Goal: Information Seeking & Learning: Learn about a topic

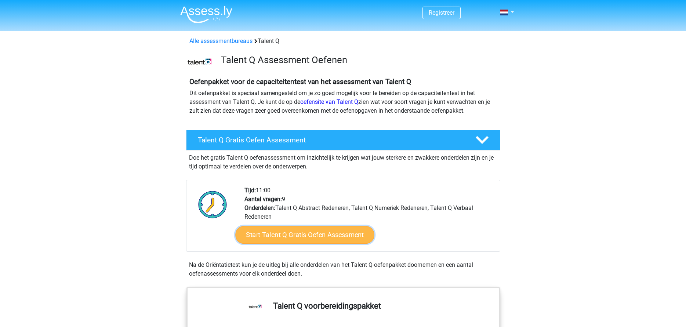
click at [348, 235] on link "Start Talent Q Gratis Oefen Assessment" at bounding box center [304, 235] width 139 height 18
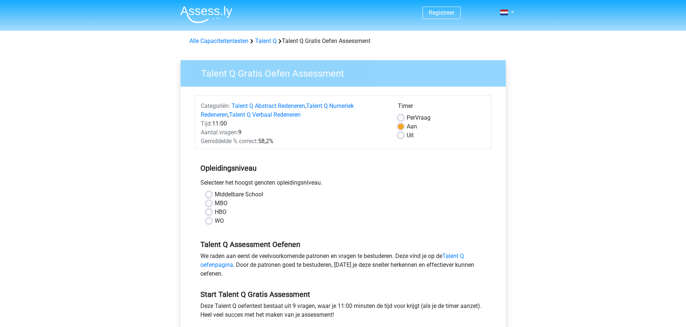
click at [215, 196] on label "Middelbare School" at bounding box center [239, 194] width 48 height 9
click at [209, 196] on input "Middelbare School" at bounding box center [209, 193] width 6 height 7
radio input "true"
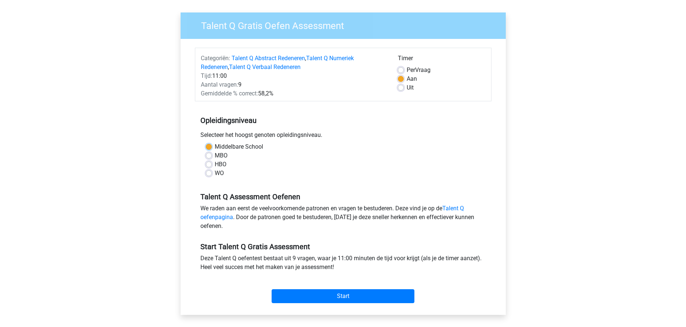
scroll to position [147, 0]
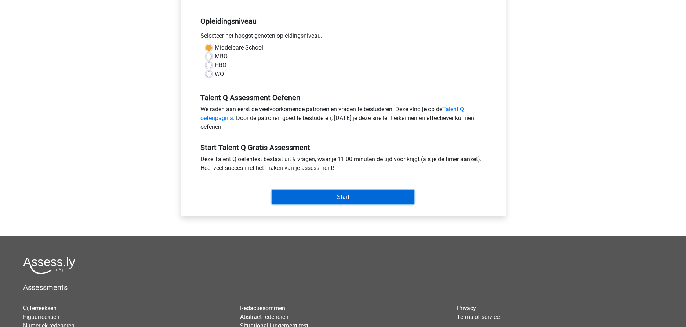
click at [357, 200] on input "Start" at bounding box center [343, 197] width 143 height 14
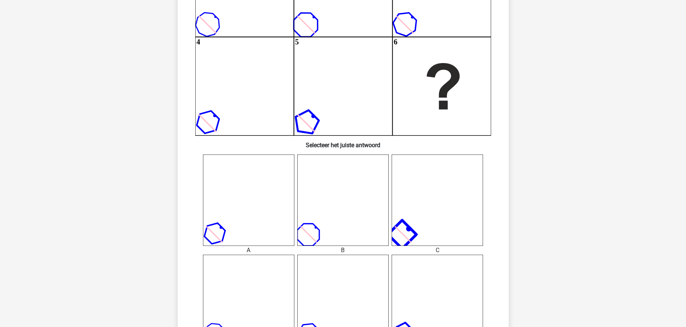
scroll to position [184, 0]
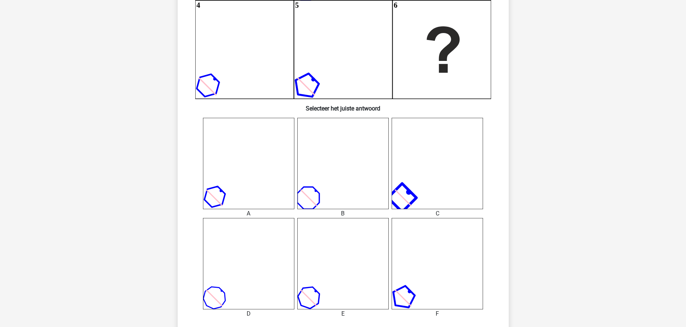
click at [257, 286] on icon at bounding box center [248, 263] width 91 height 91
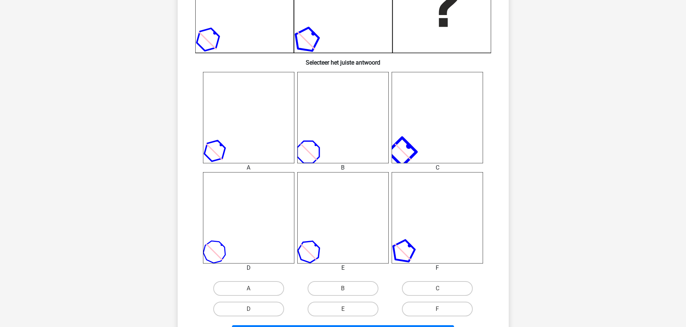
scroll to position [294, 0]
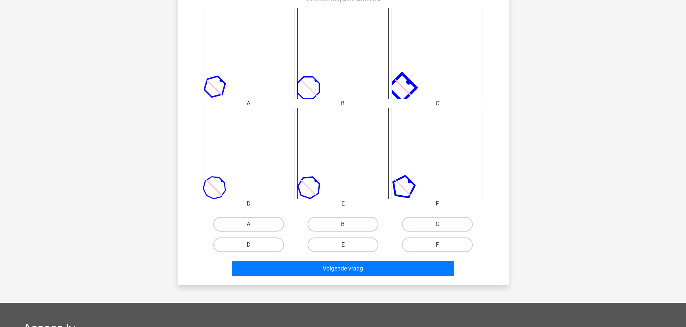
click at [240, 242] on label "D" at bounding box center [248, 245] width 71 height 15
click at [249, 245] on input "D" at bounding box center [251, 247] width 5 height 5
radio input "true"
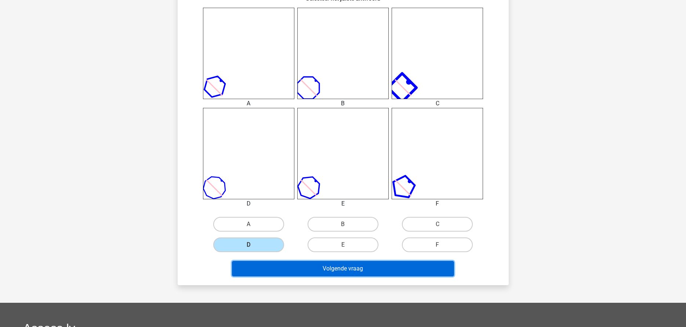
click at [356, 268] on button "Volgende vraag" at bounding box center [343, 268] width 222 height 15
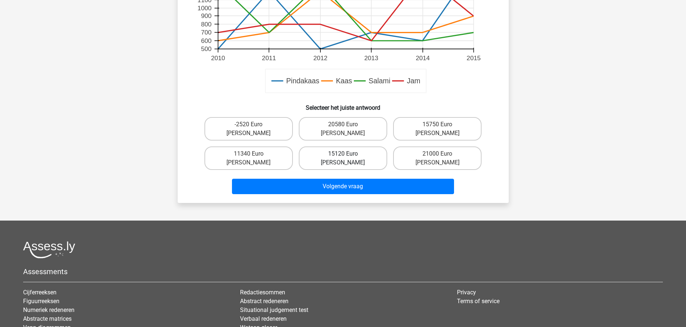
click at [358, 146] on label "15120 Euro hoger" at bounding box center [343, 157] width 88 height 23
click at [348, 154] on input "15120 Euro hoger" at bounding box center [345, 156] width 5 height 5
radio input "true"
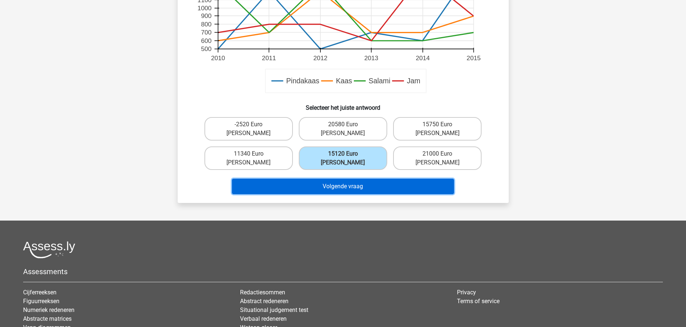
click at [365, 179] on button "Volgende vraag" at bounding box center [343, 186] width 222 height 15
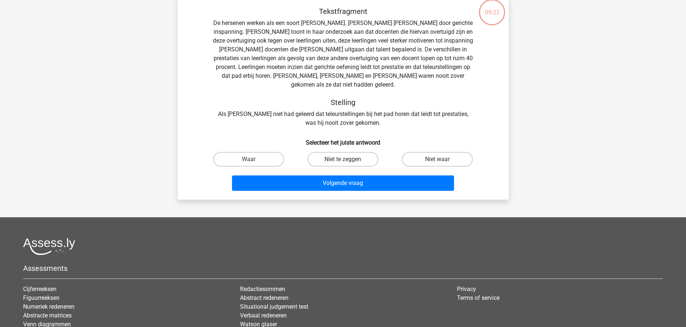
scroll to position [37, 0]
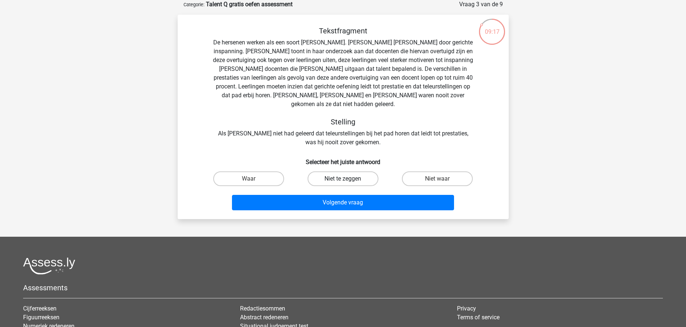
click at [359, 173] on label "Niet te zeggen" at bounding box center [343, 178] width 71 height 15
click at [348, 179] on input "Niet te zeggen" at bounding box center [345, 181] width 5 height 5
radio input "true"
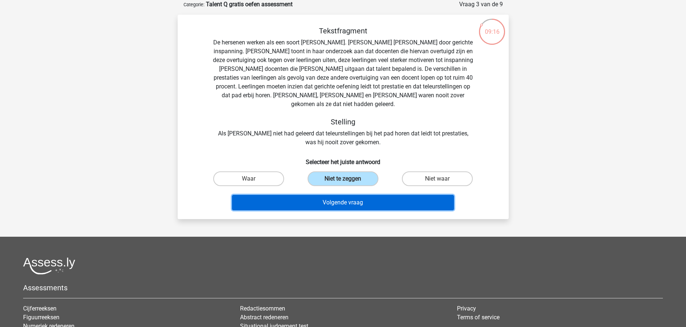
click at [363, 197] on button "Volgende vraag" at bounding box center [343, 202] width 222 height 15
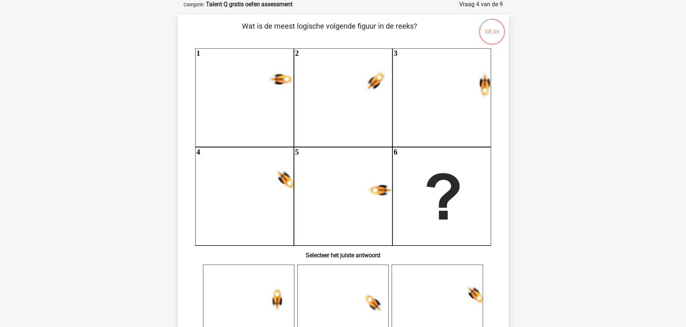
scroll to position [73, 0]
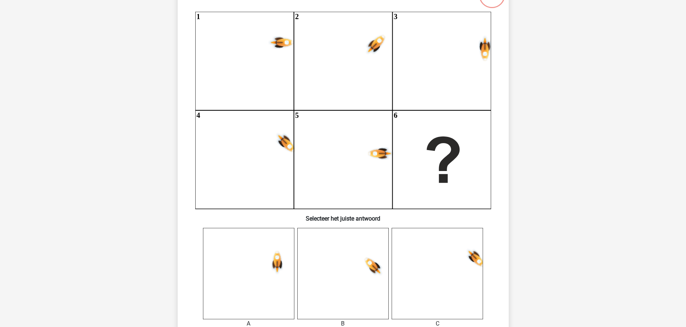
click at [267, 271] on icon at bounding box center [248, 273] width 91 height 91
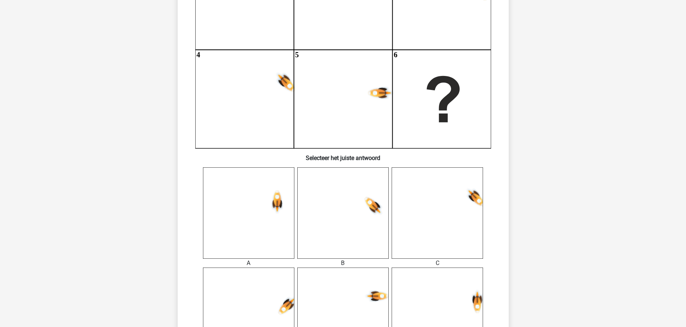
scroll to position [257, 0]
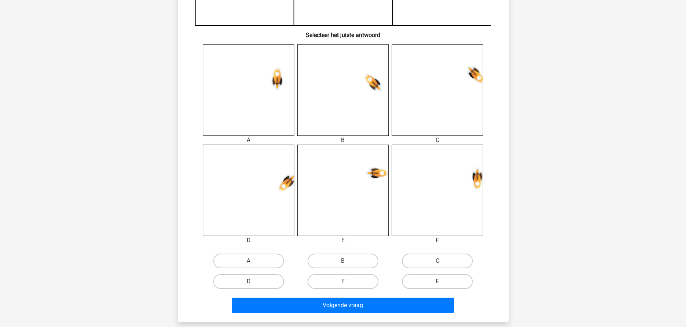
click at [252, 265] on input "A" at bounding box center [251, 263] width 5 height 5
radio input "true"
click at [253, 259] on label "A" at bounding box center [248, 261] width 71 height 15
click at [253, 261] on input "A" at bounding box center [251, 263] width 5 height 5
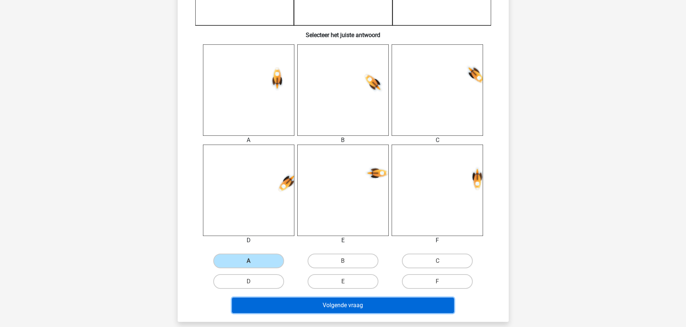
click at [333, 304] on button "Volgende vraag" at bounding box center [343, 305] width 222 height 15
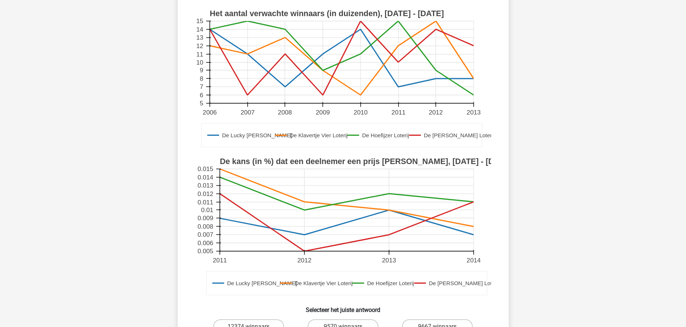
scroll to position [184, 0]
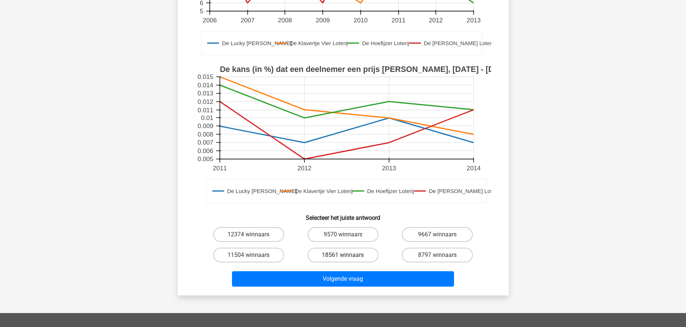
click at [332, 248] on label "18561 winnaars" at bounding box center [343, 255] width 71 height 15
click at [343, 255] on input "18561 winnaars" at bounding box center [345, 257] width 5 height 5
radio input "true"
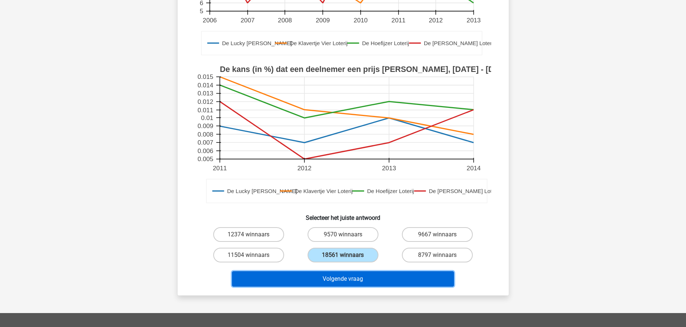
click at [340, 272] on button "Volgende vraag" at bounding box center [343, 278] width 222 height 15
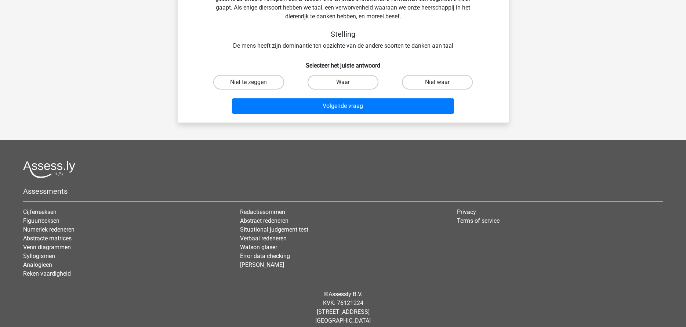
scroll to position [37, 0]
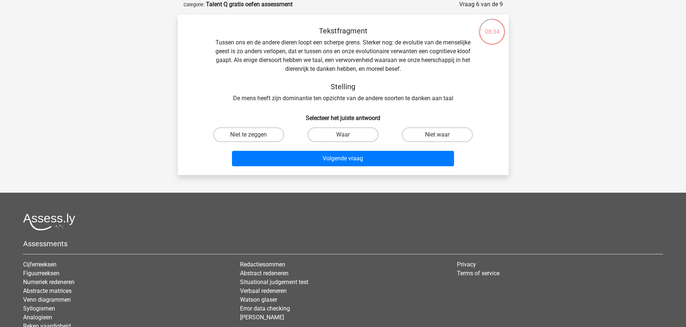
click at [341, 147] on div "Volgende vraag" at bounding box center [343, 157] width 308 height 24
click at [344, 138] on input "Waar" at bounding box center [345, 137] width 5 height 5
radio input "true"
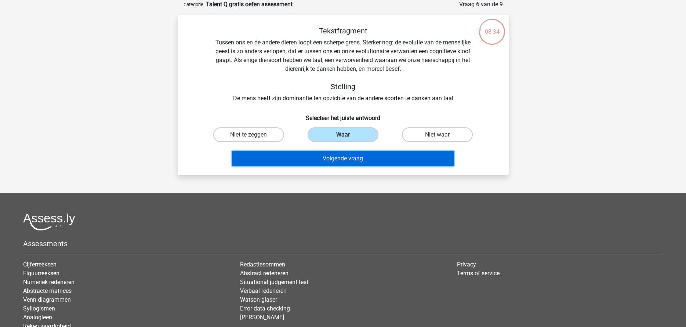
click at [342, 156] on button "Volgende vraag" at bounding box center [343, 158] width 222 height 15
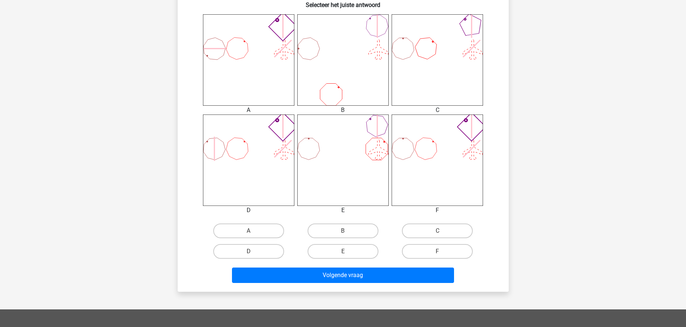
scroll to position [404, 0]
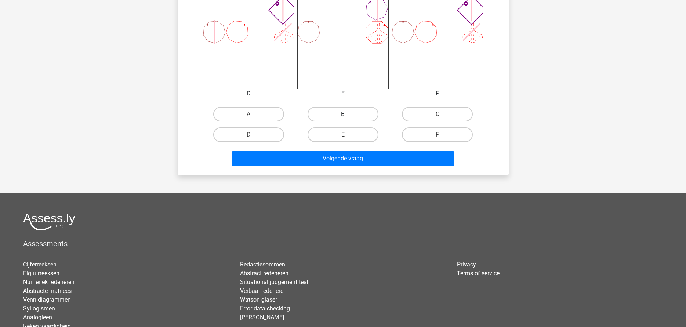
click at [329, 116] on label "B" at bounding box center [343, 114] width 71 height 15
click at [343, 116] on input "B" at bounding box center [345, 116] width 5 height 5
radio input "true"
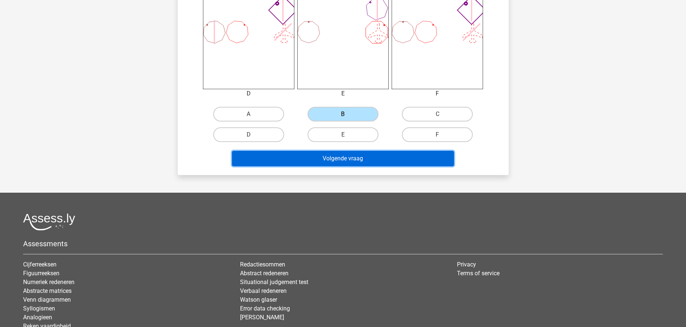
click at [336, 162] on button "Volgende vraag" at bounding box center [343, 158] width 222 height 15
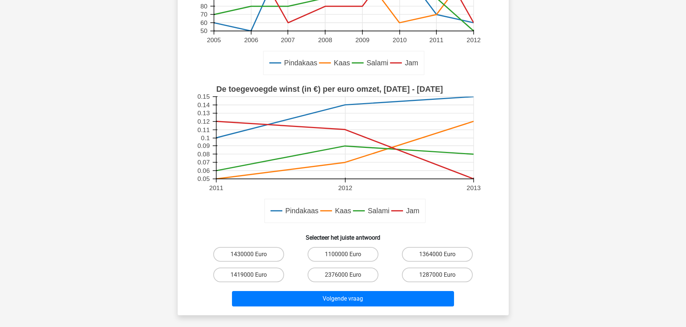
scroll to position [294, 0]
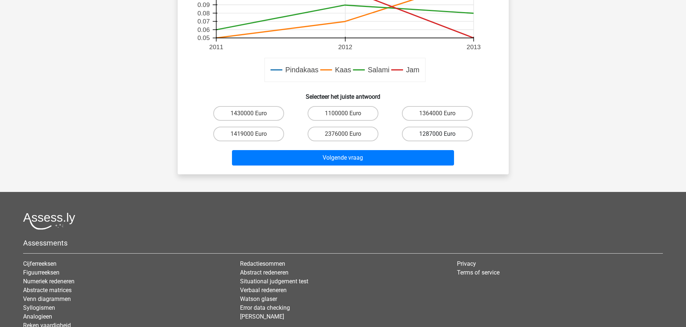
click at [456, 133] on label "1287000 Euro" at bounding box center [437, 134] width 71 height 15
click at [442, 134] on input "1287000 Euro" at bounding box center [440, 136] width 5 height 5
radio input "true"
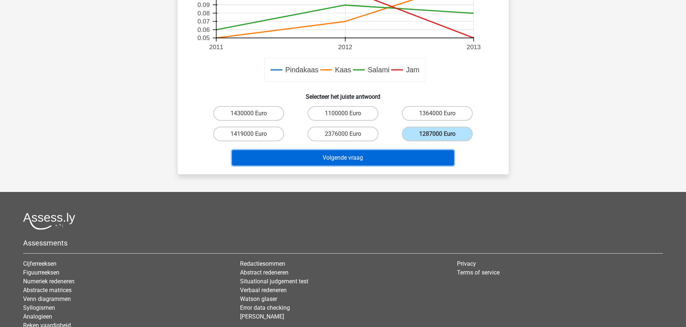
click at [434, 153] on button "Volgende vraag" at bounding box center [343, 157] width 222 height 15
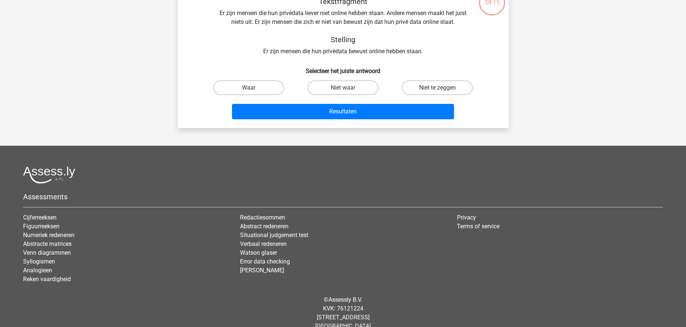
scroll to position [37, 0]
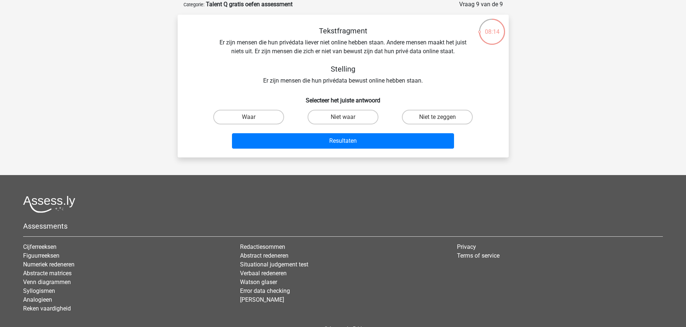
click at [439, 120] on input "Niet te zeggen" at bounding box center [440, 119] width 5 height 5
radio input "true"
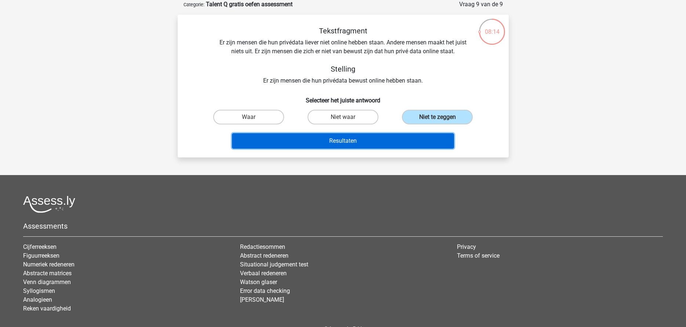
click at [428, 143] on button "Resultaten" at bounding box center [343, 140] width 222 height 15
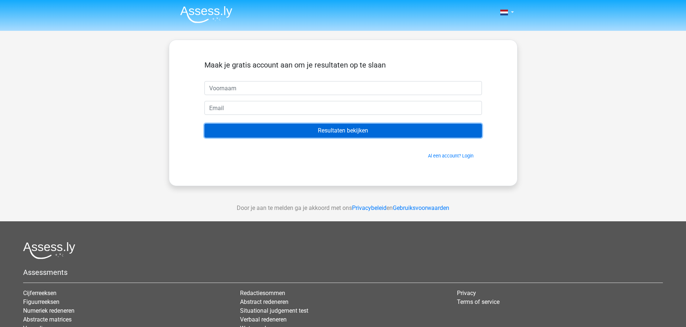
click at [374, 128] on input "Resultaten bekijken" at bounding box center [344, 131] width 278 height 14
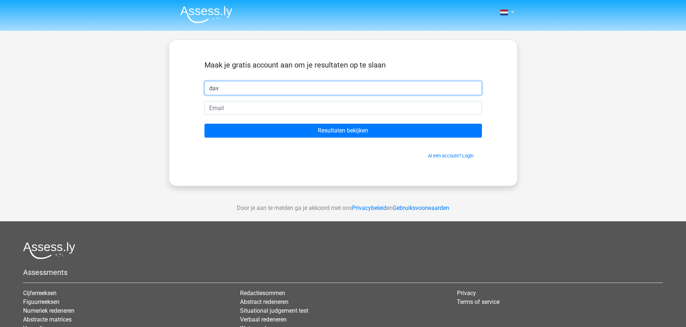
type input "Davina"
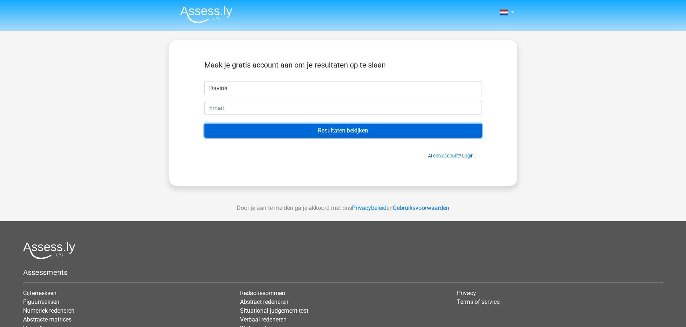
click at [285, 131] on input "Resultaten bekijken" at bounding box center [344, 131] width 278 height 14
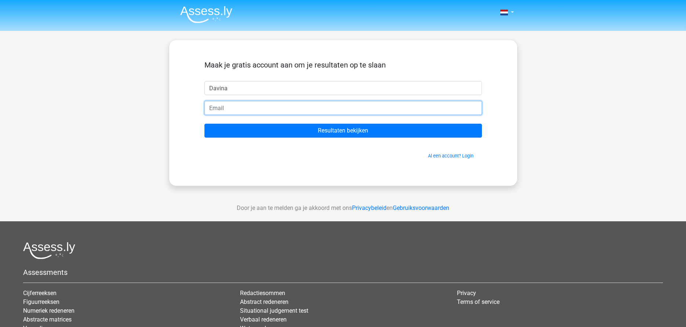
click at [255, 108] on input "email" at bounding box center [344, 108] width 278 height 14
type input "[EMAIL_ADDRESS][DOMAIN_NAME]"
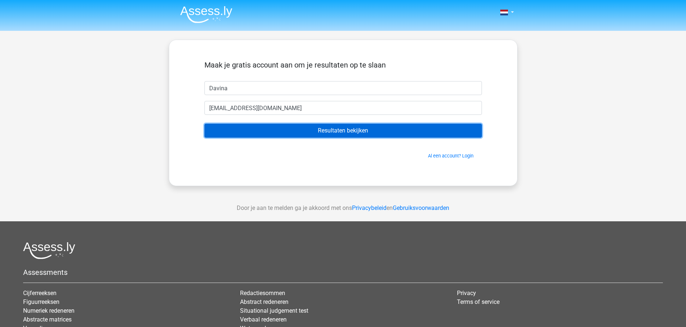
click at [286, 131] on input "Resultaten bekijken" at bounding box center [344, 131] width 278 height 14
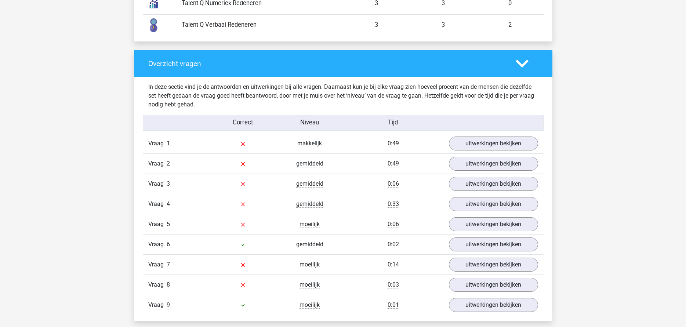
scroll to position [698, 0]
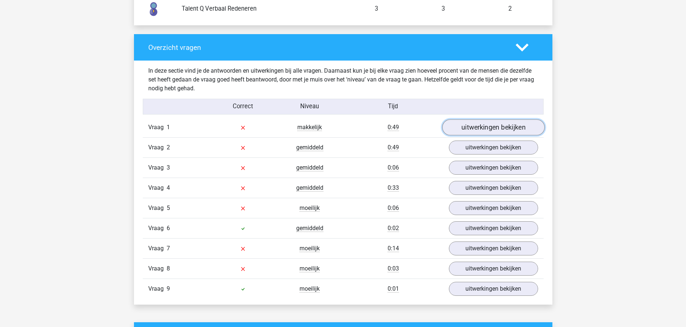
click at [488, 128] on link "uitwerkingen bekijken" at bounding box center [493, 127] width 102 height 16
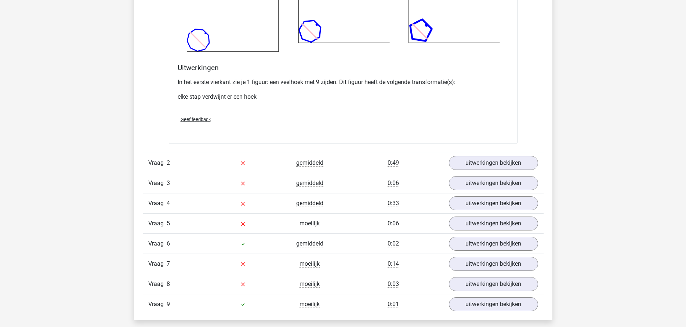
scroll to position [1285, 0]
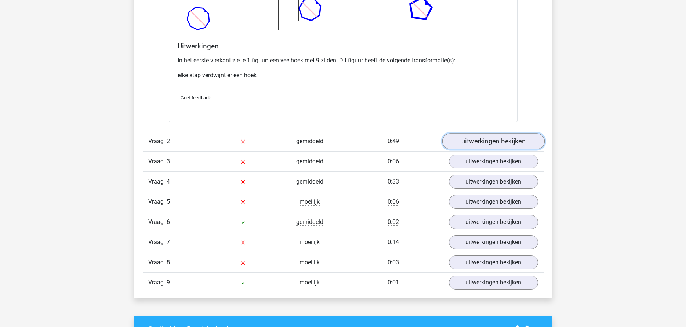
click at [484, 139] on link "uitwerkingen bekijken" at bounding box center [493, 141] width 102 height 16
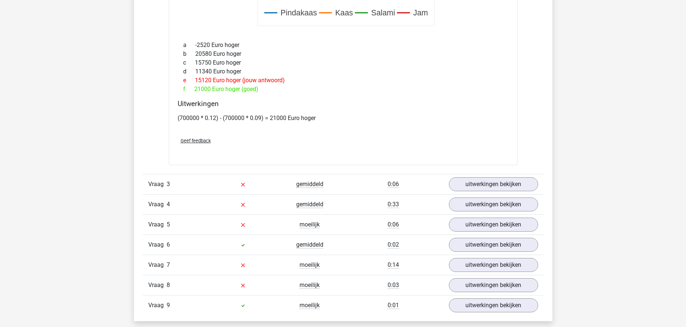
scroll to position [1799, 0]
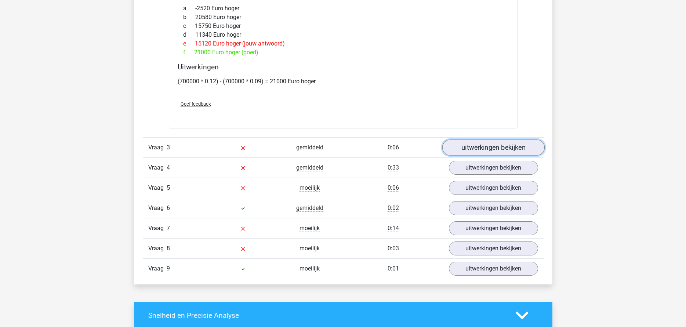
click at [471, 149] on link "uitwerkingen bekijken" at bounding box center [493, 148] width 102 height 16
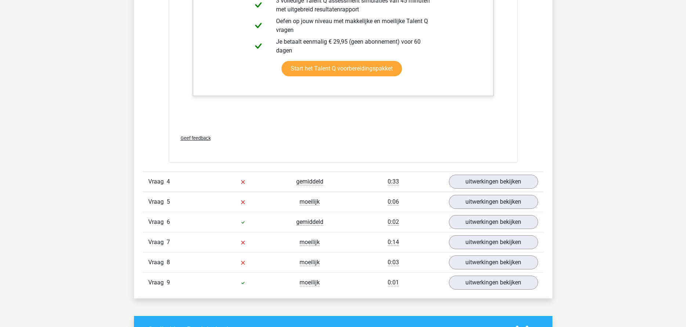
scroll to position [2276, 0]
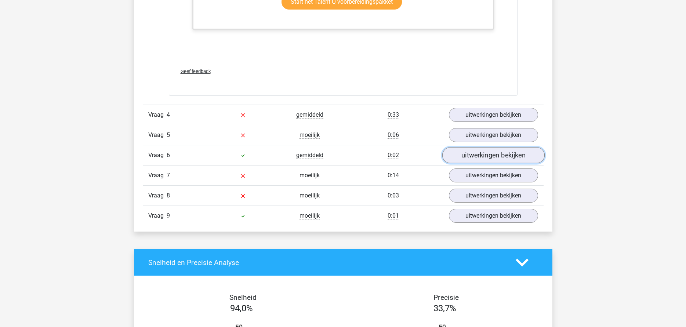
click at [486, 156] on link "uitwerkingen bekijken" at bounding box center [493, 156] width 102 height 16
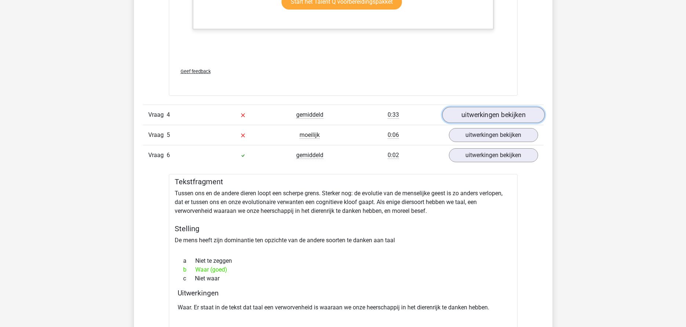
click at [480, 111] on link "uitwerkingen bekijken" at bounding box center [493, 115] width 102 height 16
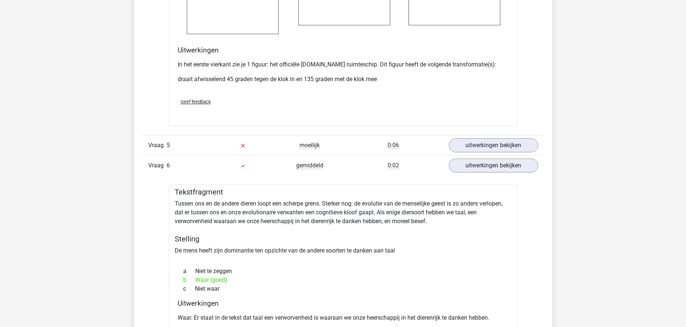
scroll to position [2901, 0]
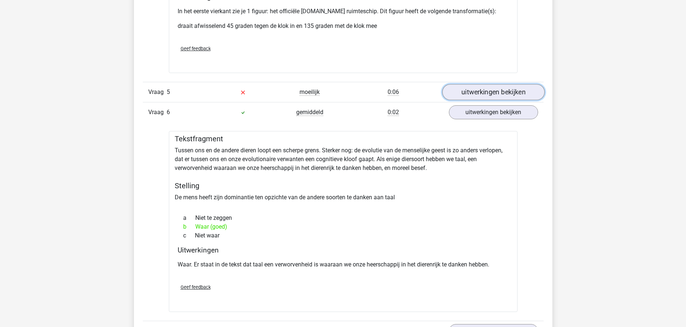
click at [480, 91] on link "uitwerkingen bekijken" at bounding box center [493, 92] width 102 height 16
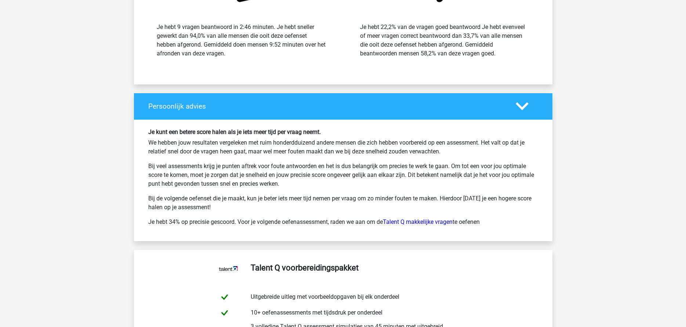
scroll to position [4186, 0]
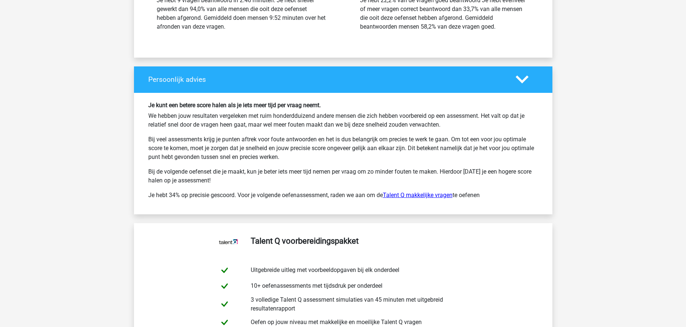
click at [411, 193] on link "Talent Q makkelijke vragen" at bounding box center [418, 195] width 70 height 7
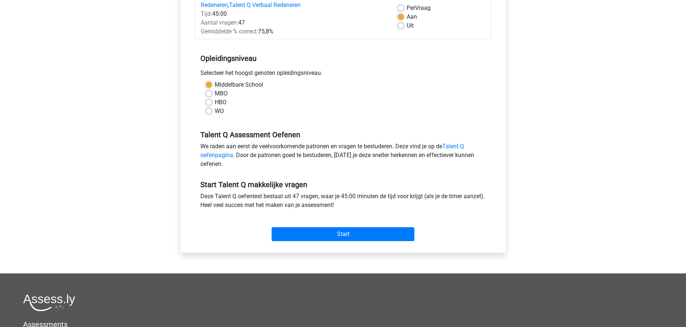
scroll to position [110, 0]
click at [359, 241] on input "Start" at bounding box center [343, 234] width 143 height 14
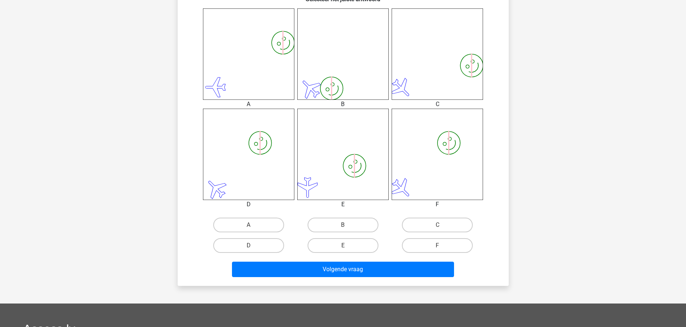
scroll to position [294, 0]
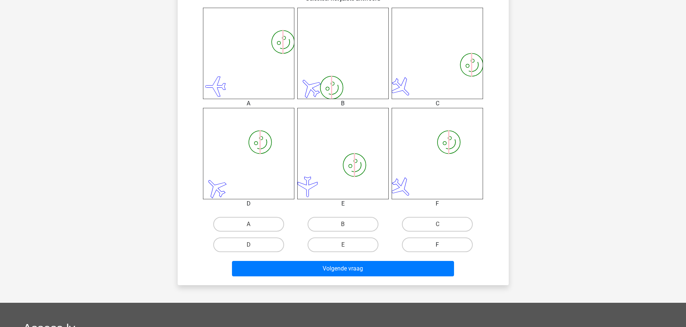
click at [449, 242] on label "F" at bounding box center [437, 245] width 71 height 15
click at [442, 245] on input "F" at bounding box center [440, 247] width 5 height 5
radio input "true"
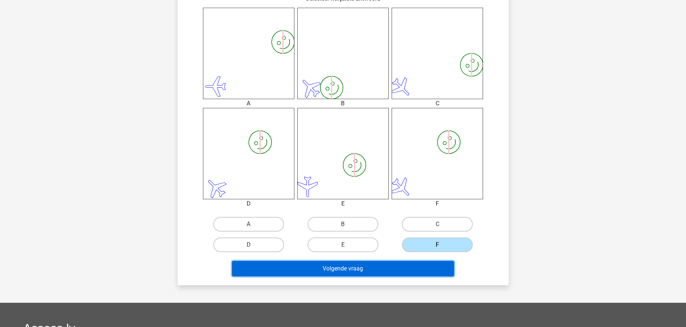
click at [428, 263] on button "Volgende vraag" at bounding box center [343, 268] width 222 height 15
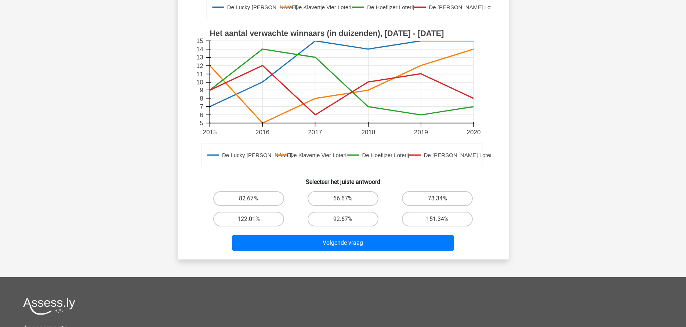
scroll to position [220, 0]
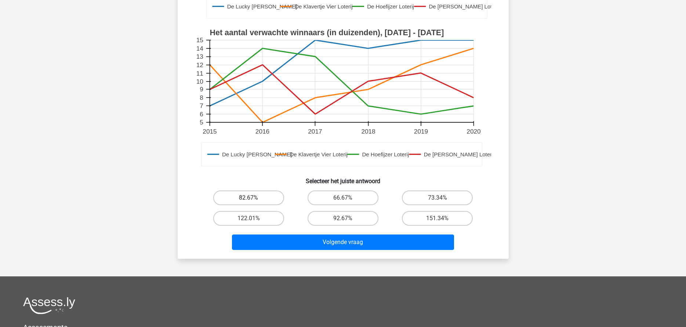
click at [276, 191] on label "82.67%" at bounding box center [248, 198] width 71 height 15
click at [253, 198] on input "82.67%" at bounding box center [251, 200] width 5 height 5
radio input "true"
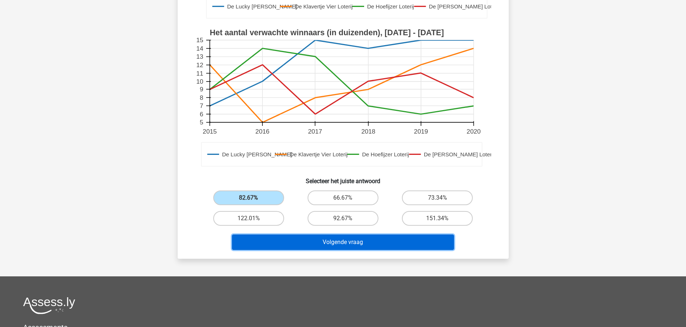
click at [290, 235] on button "Volgende vraag" at bounding box center [343, 242] width 222 height 15
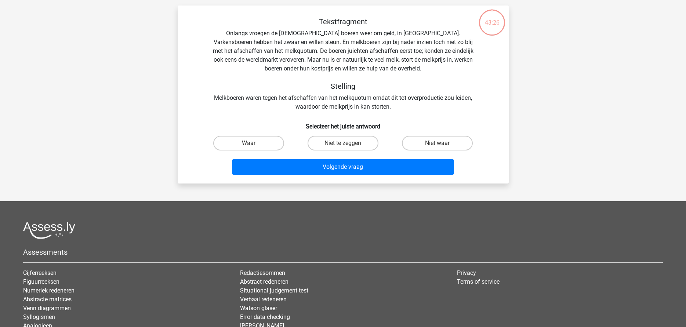
scroll to position [37, 0]
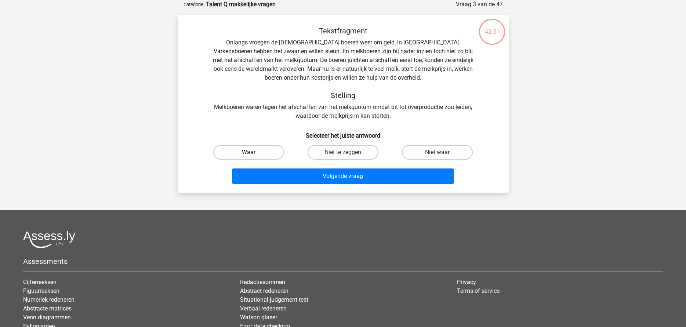
click at [263, 148] on label "Waar" at bounding box center [248, 152] width 71 height 15
click at [253, 152] on input "Waar" at bounding box center [251, 154] width 5 height 5
radio input "true"
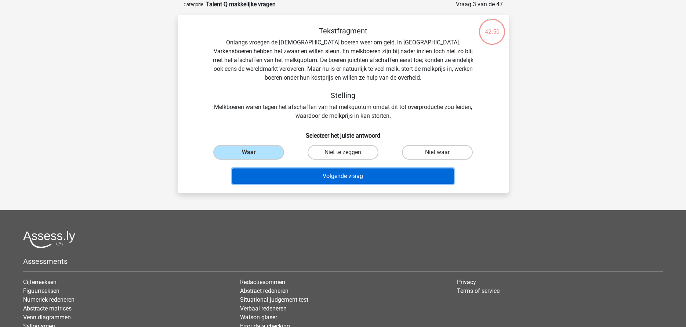
click at [333, 173] on button "Volgende vraag" at bounding box center [343, 176] width 222 height 15
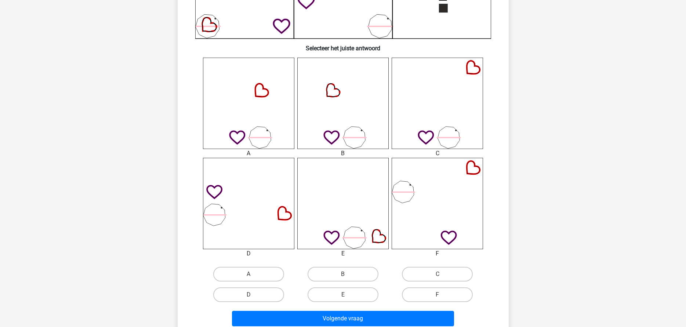
scroll to position [257, 0]
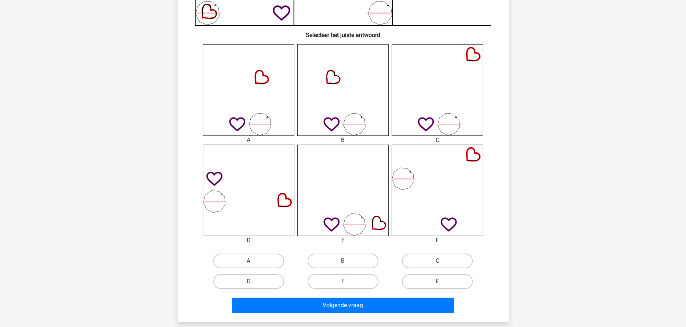
click at [433, 255] on label "C" at bounding box center [437, 261] width 71 height 15
click at [438, 261] on input "C" at bounding box center [440, 263] width 5 height 5
radio input "true"
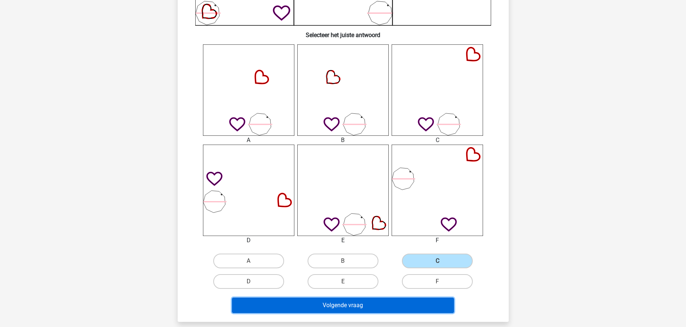
click at [412, 301] on button "Volgende vraag" at bounding box center [343, 305] width 222 height 15
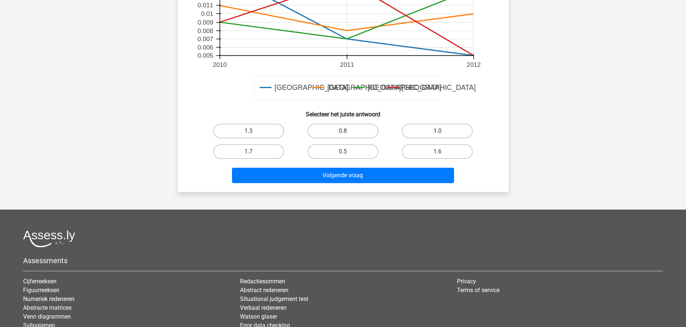
scroll to position [294, 0]
